Goal: Task Accomplishment & Management: Manage account settings

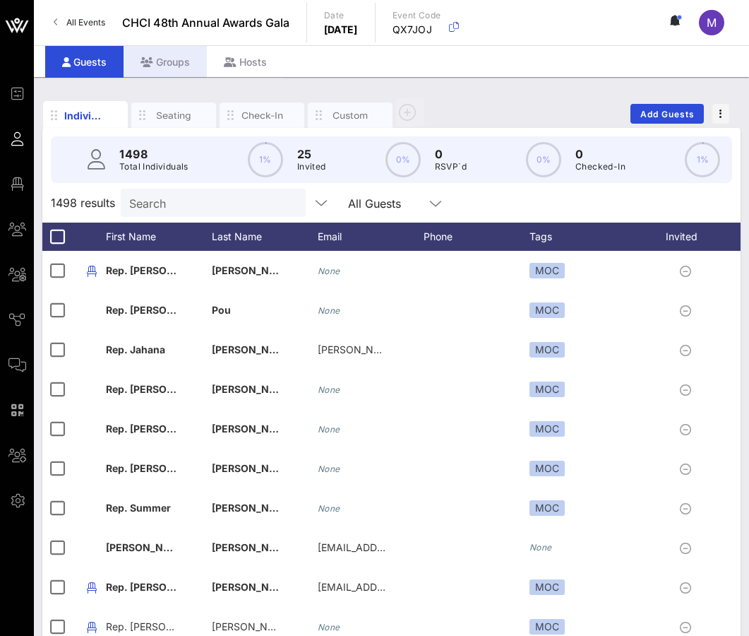
click at [158, 56] on div "Groups" at bounding box center [165, 62] width 83 height 32
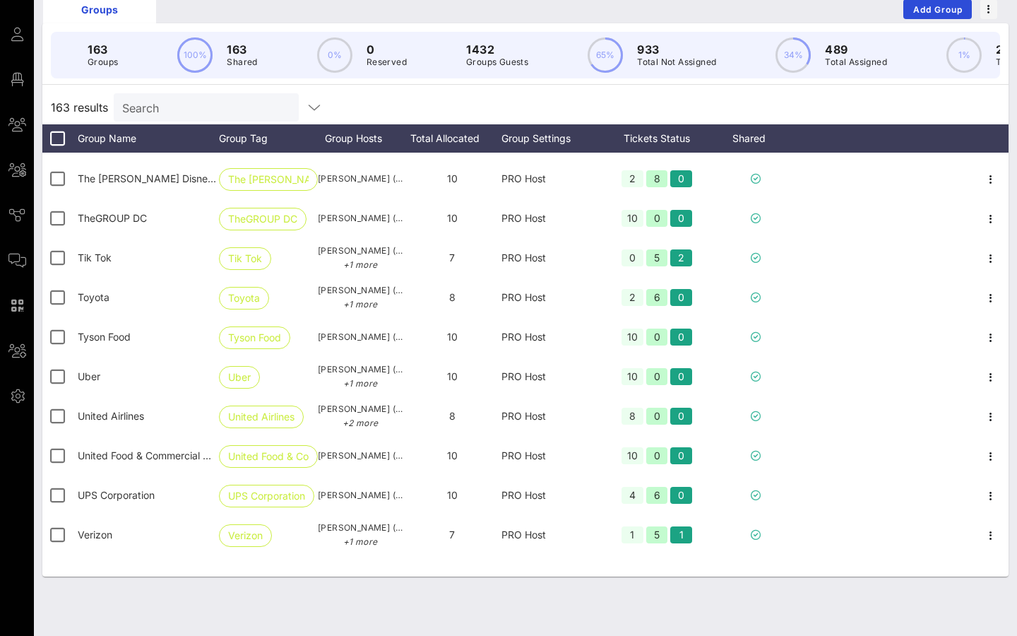
scroll to position [5858, 0]
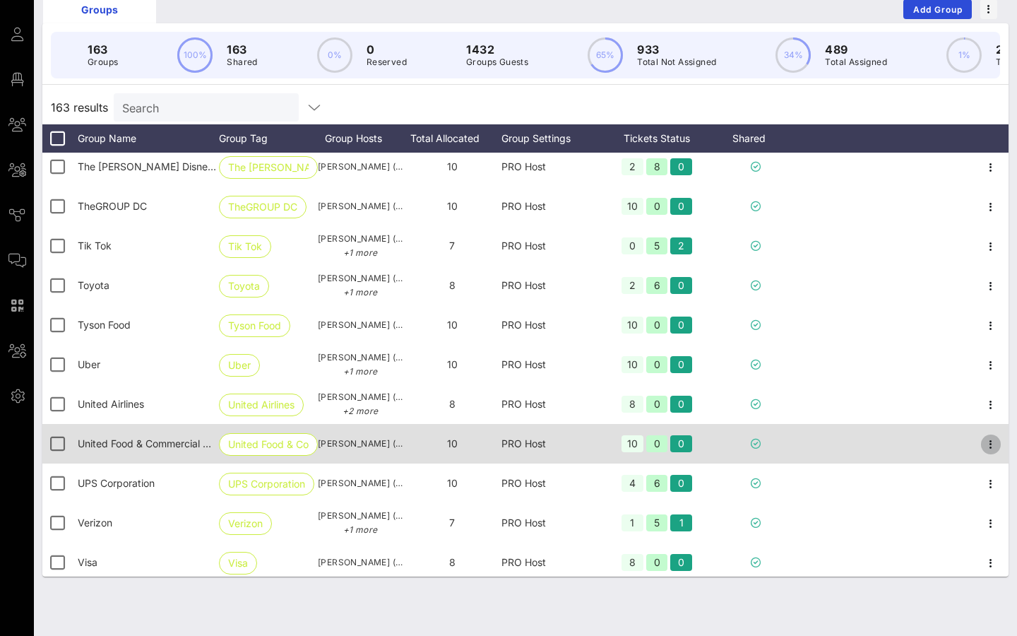
click at [749, 442] on icon "button" at bounding box center [990, 444] width 17 height 17
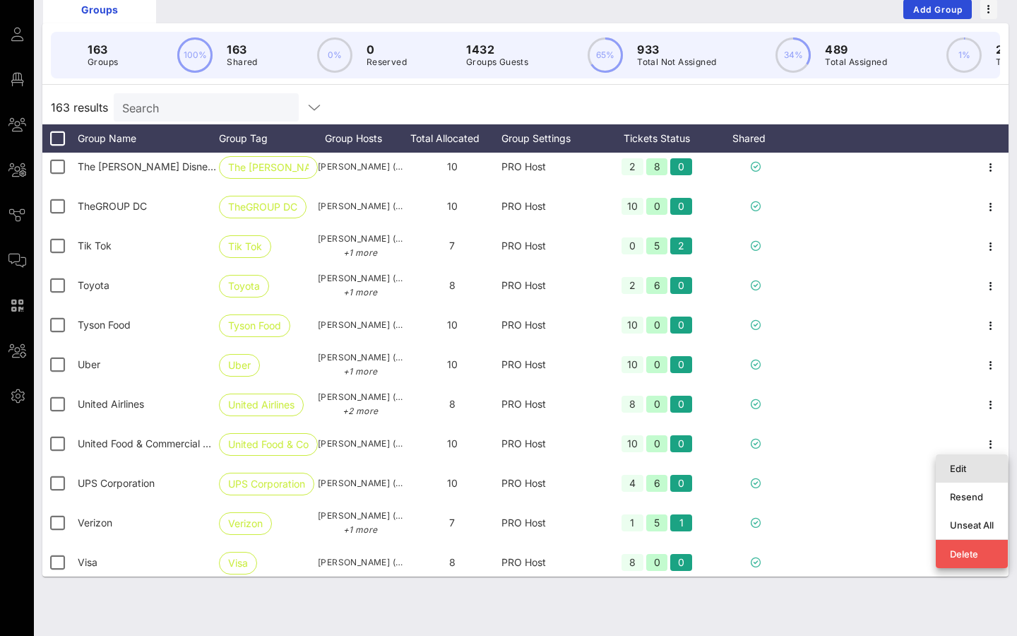
click at [749, 467] on div "Edit" at bounding box center [972, 468] width 44 height 11
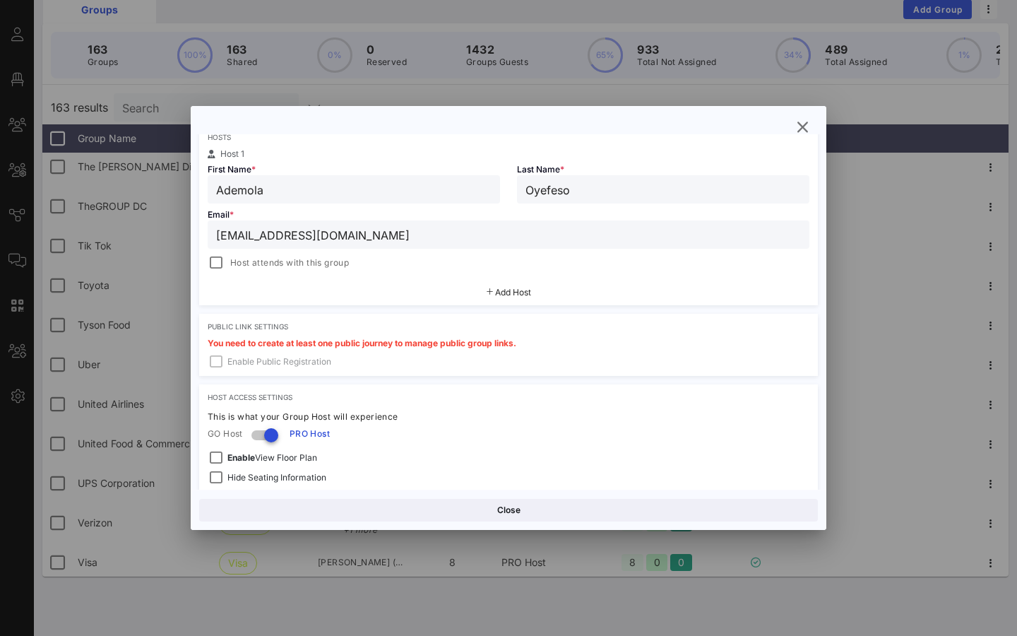
scroll to position [244, 0]
click at [456, 307] on div "Group Details Group Name * United Food & Commercial Workers International Union…" at bounding box center [508, 267] width 619 height 633
click at [511, 298] on div "Add Host" at bounding box center [508, 291] width 619 height 25
click at [507, 293] on span "Add Host" at bounding box center [513, 291] width 36 height 11
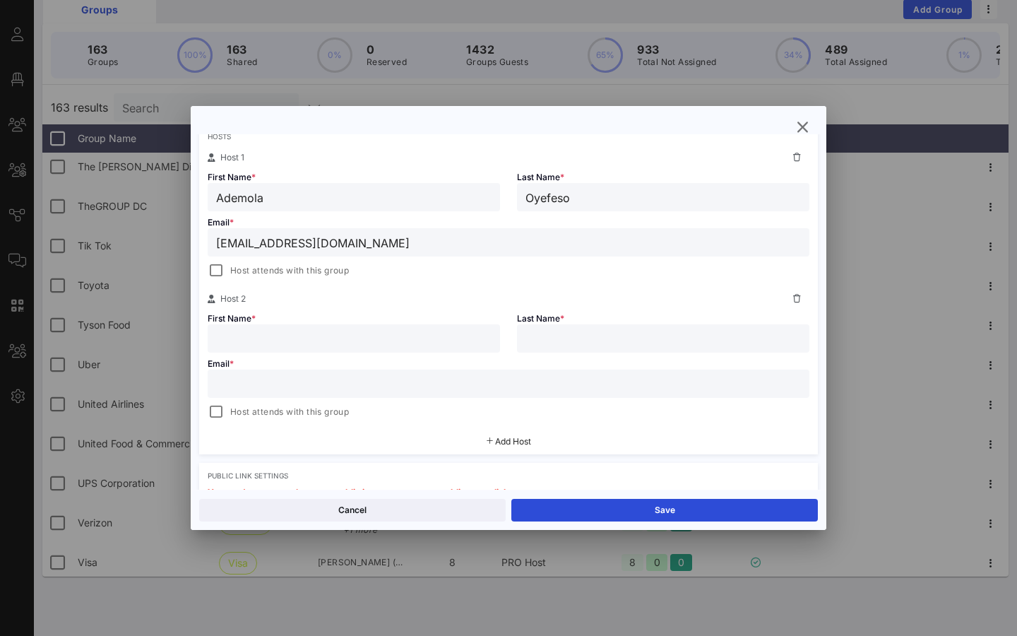
scroll to position [256, 0]
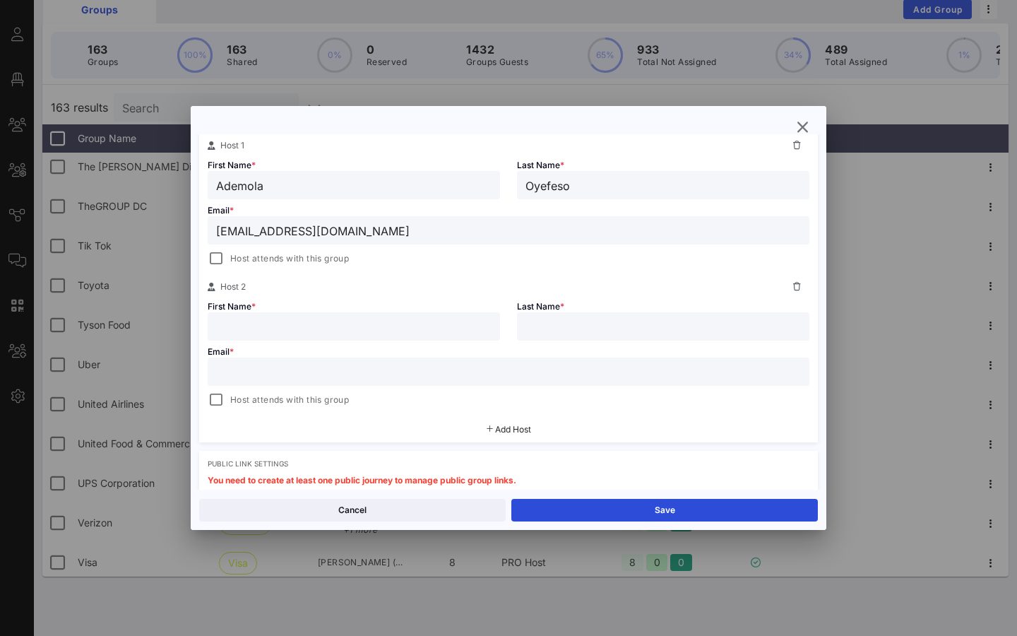
click at [381, 234] on input "[EMAIL_ADDRESS][DOMAIN_NAME]" at bounding box center [508, 230] width 585 height 18
paste input "rlyons"
type input "[EMAIL_ADDRESS][DOMAIN_NAME]"
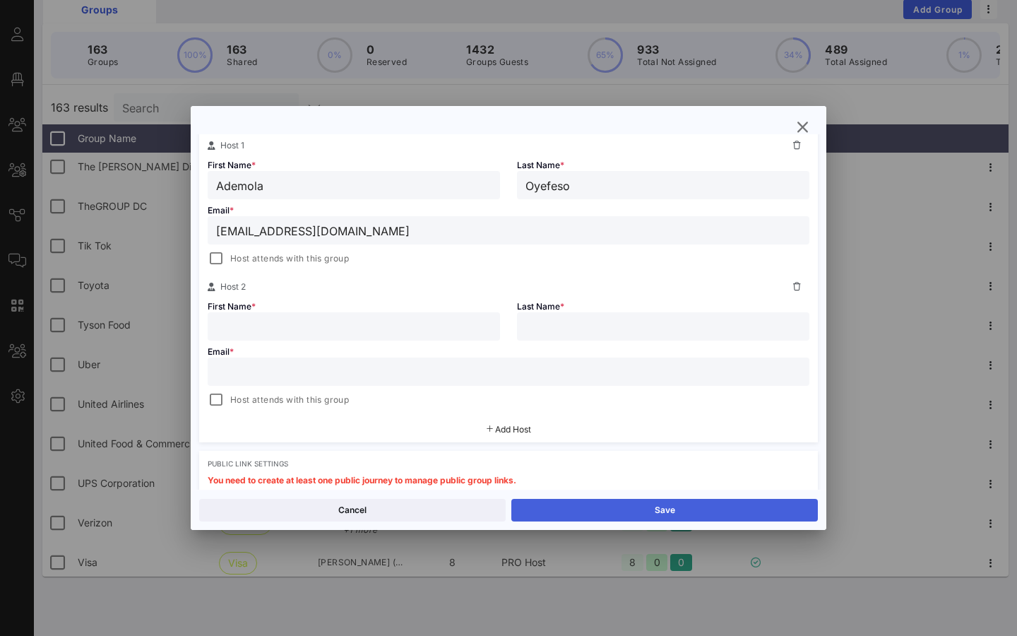
click at [571, 508] on button "Save" at bounding box center [664, 510] width 306 height 23
click at [749, 289] on icon at bounding box center [797, 286] width 8 height 8
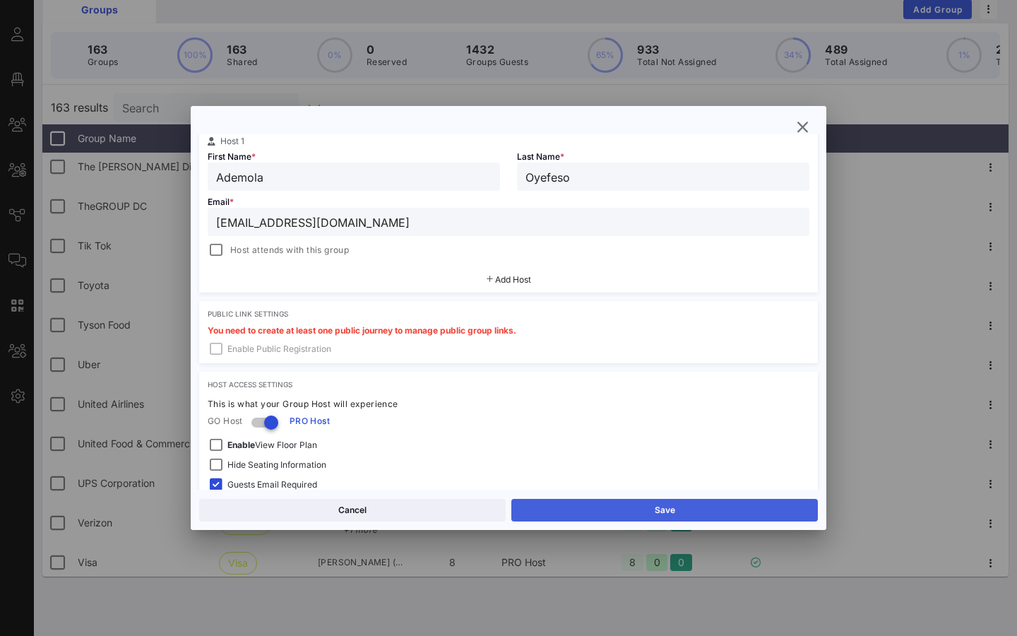
click at [593, 508] on button "Save" at bounding box center [664, 510] width 306 height 23
